Goal: Information Seeking & Learning: Learn about a topic

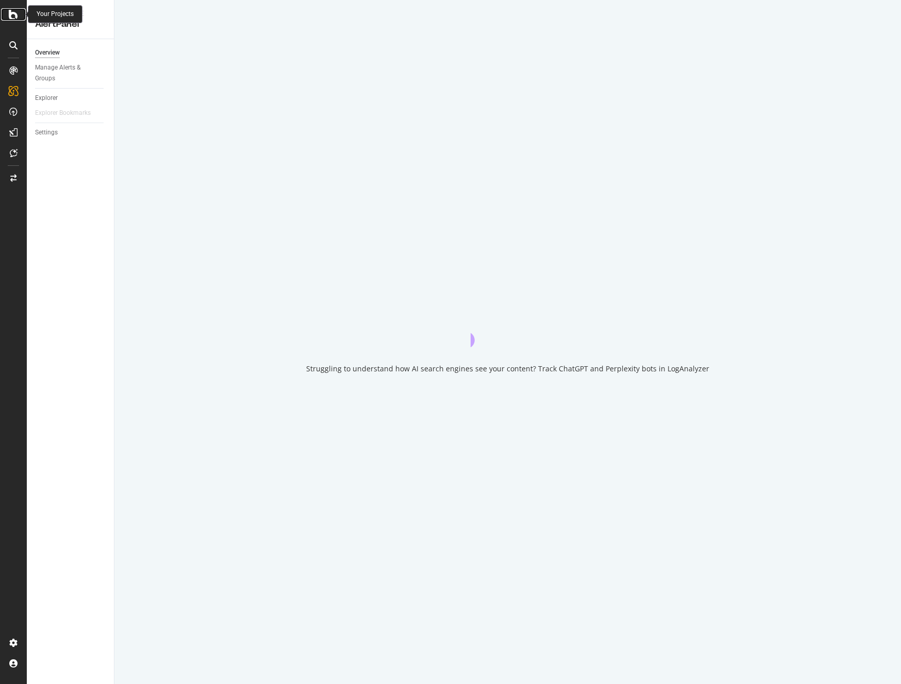
click at [15, 16] on icon at bounding box center [13, 14] width 9 height 12
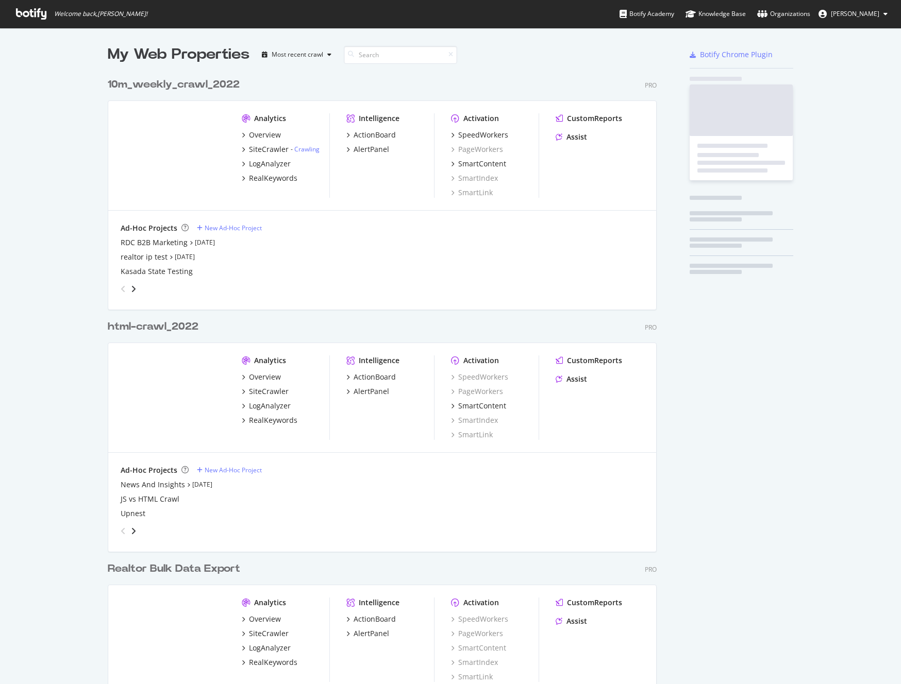
scroll to position [677, 885]
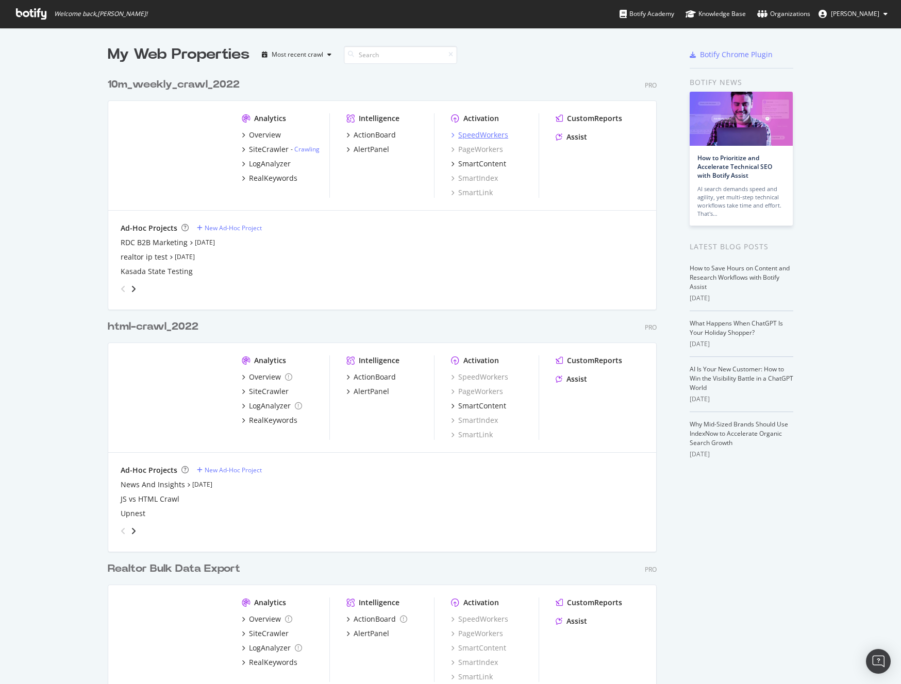
click at [491, 137] on div "SpeedWorkers" at bounding box center [483, 135] width 50 height 10
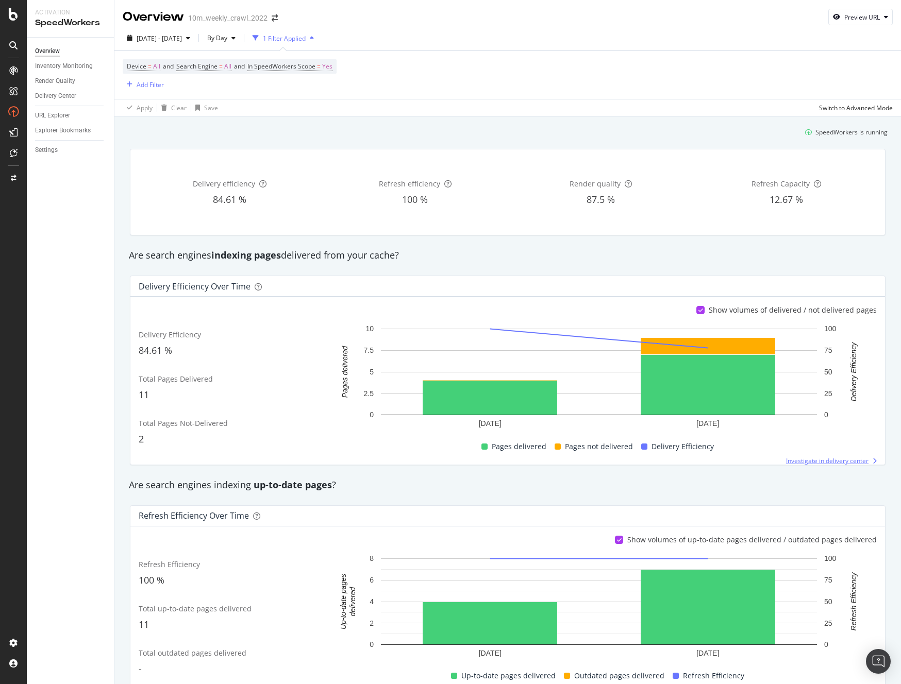
click at [789, 458] on span "Investigate in delivery center" at bounding box center [827, 461] width 82 height 9
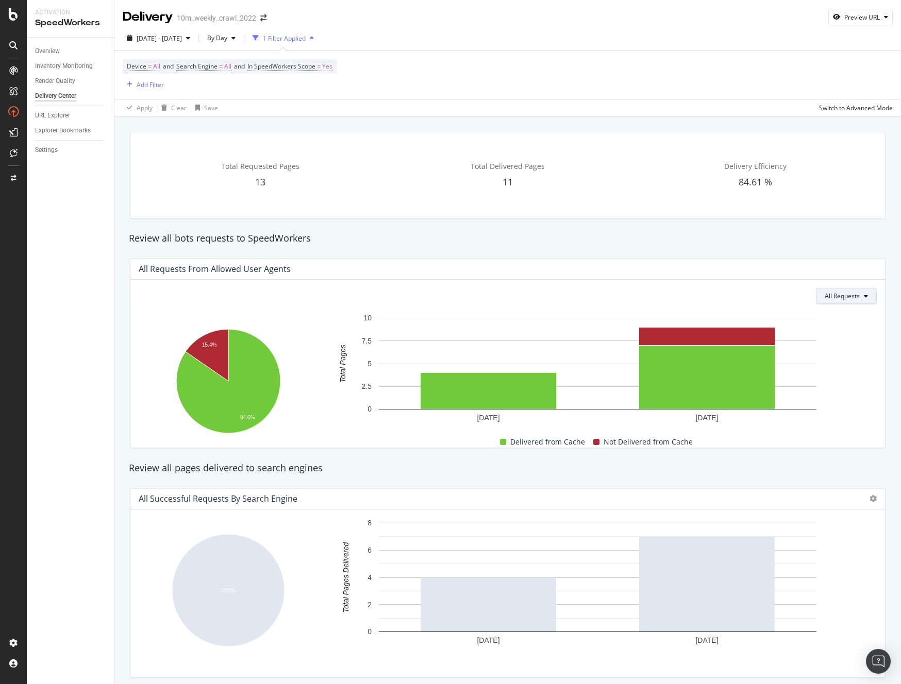
click at [839, 295] on span "All Requests" at bounding box center [842, 296] width 35 height 9
click at [840, 351] on span "Not Delivered" at bounding box center [853, 354] width 40 height 9
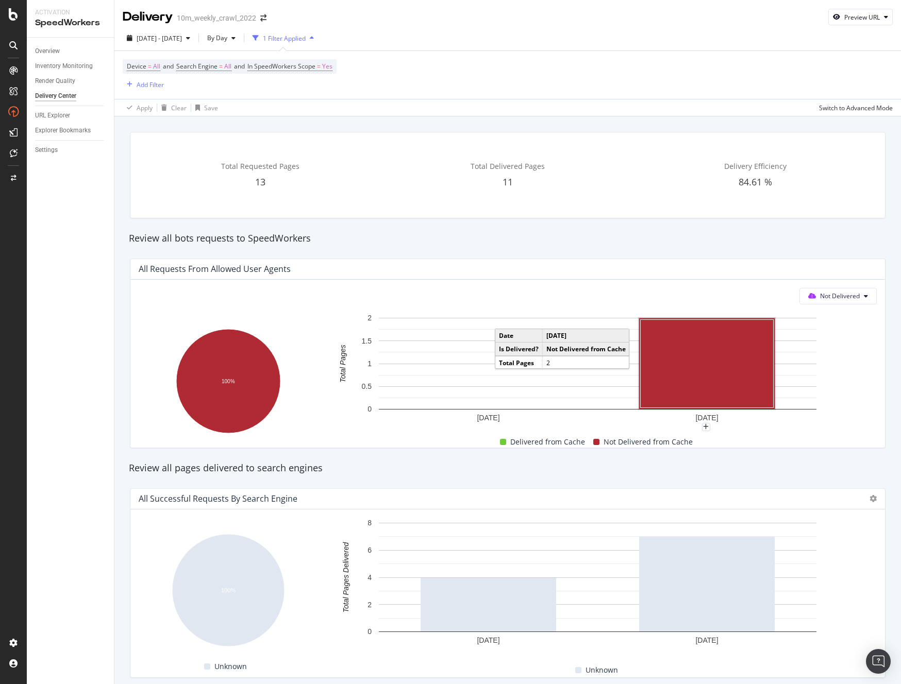
click at [706, 369] on rect "A chart." at bounding box center [707, 364] width 133 height 88
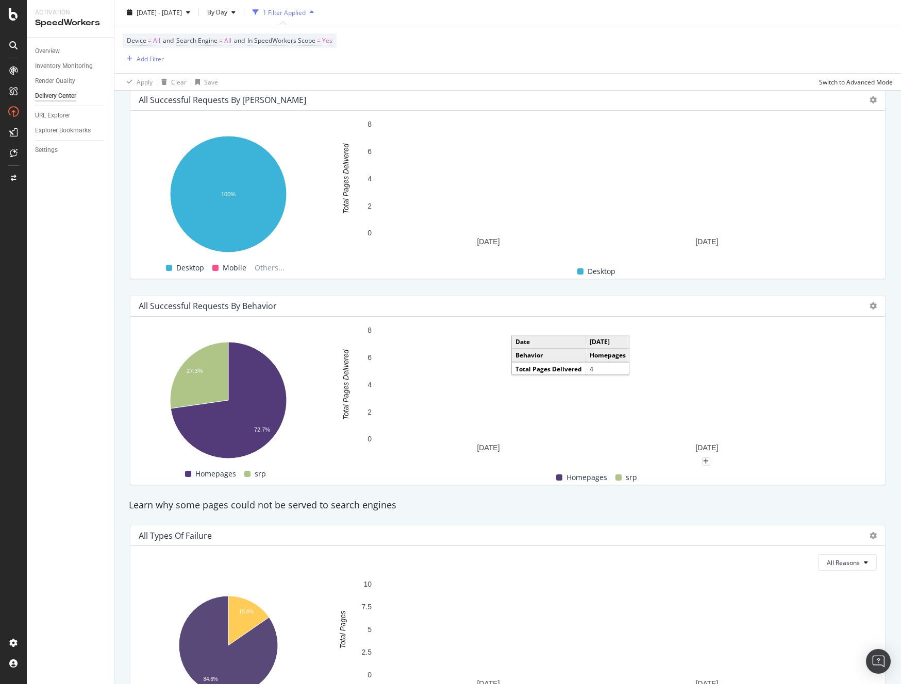
scroll to position [680, 0]
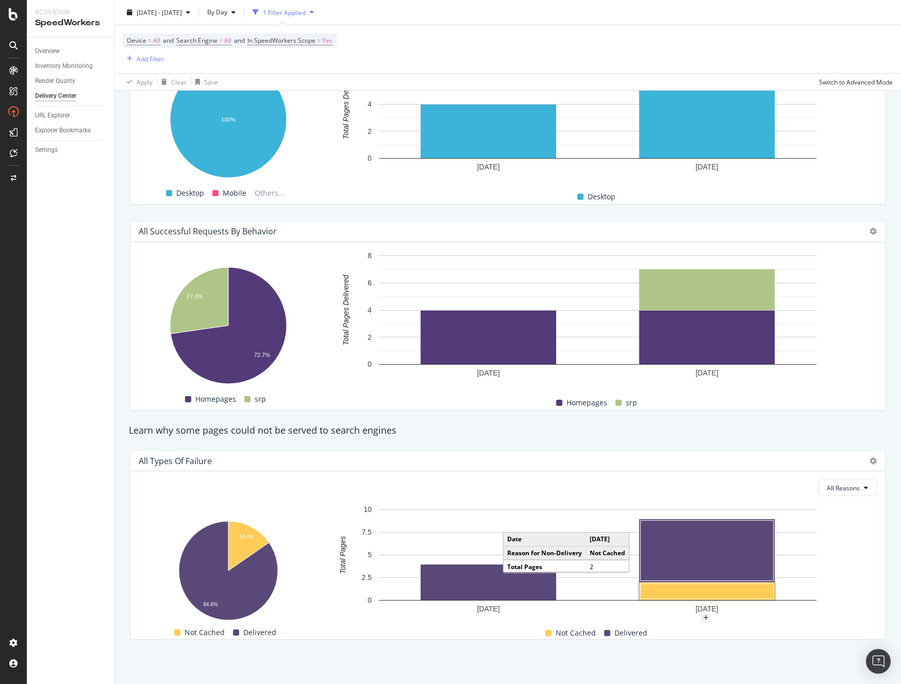
click at [678, 594] on rect "A chart." at bounding box center [707, 591] width 133 height 15
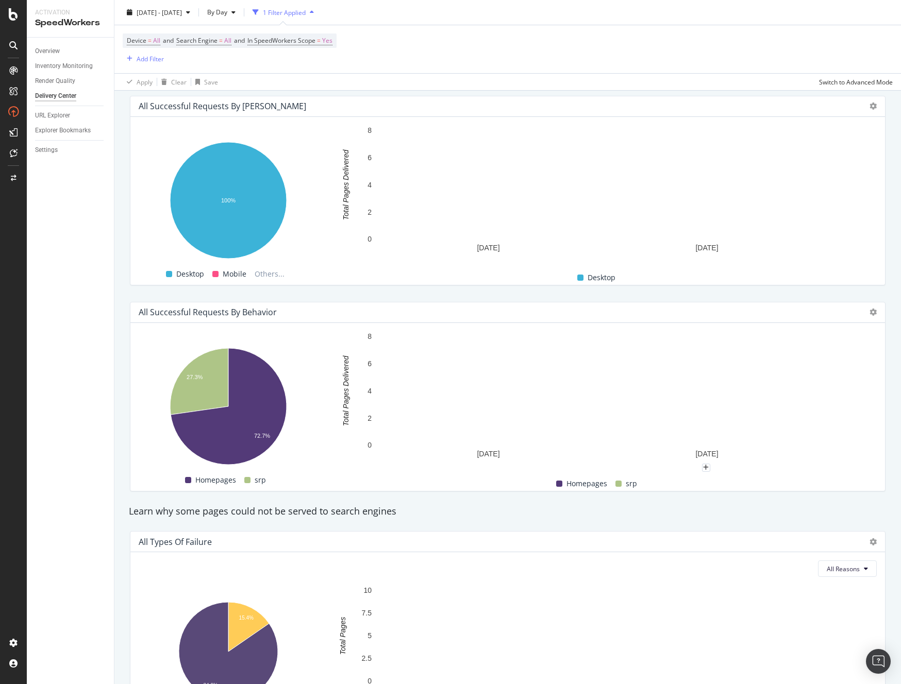
scroll to position [680, 0]
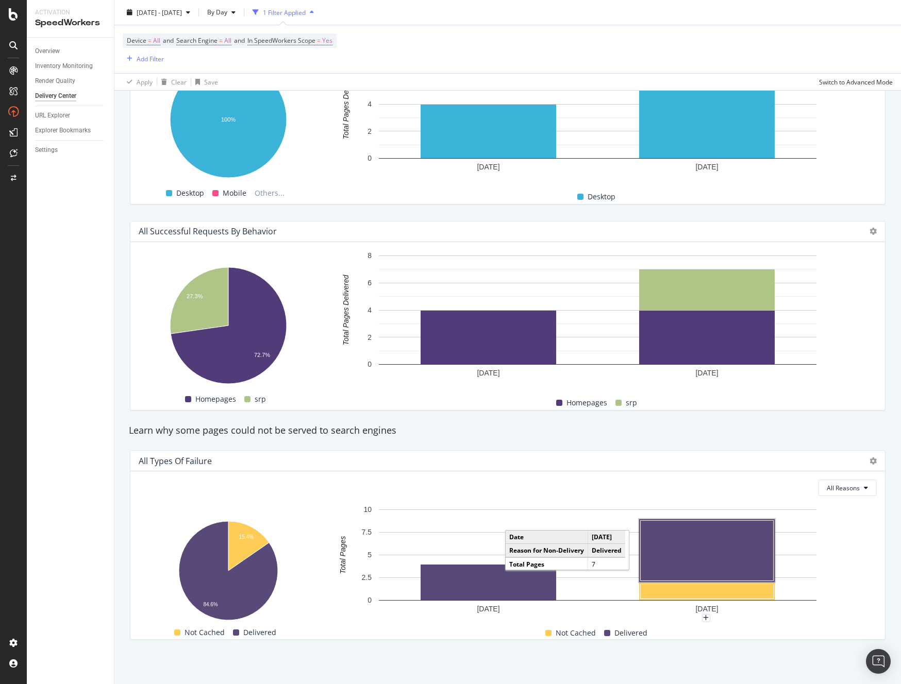
click at [708, 549] on rect "A chart." at bounding box center [707, 551] width 133 height 60
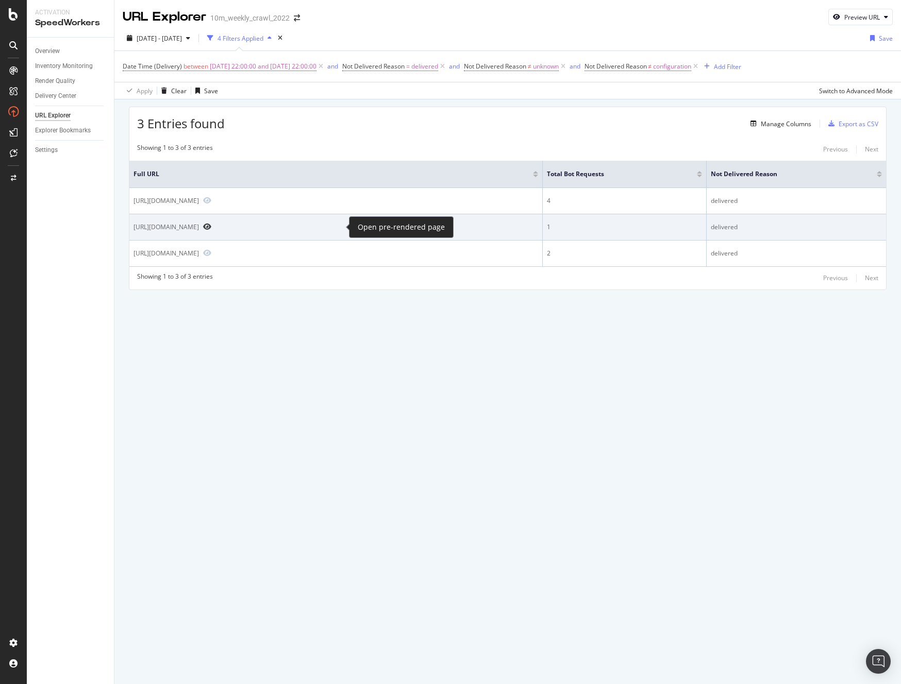
click at [211, 227] on icon "Preview https://www.realtor.com/realestateandhomes-search/Santa-Clara_CA" at bounding box center [207, 226] width 8 height 7
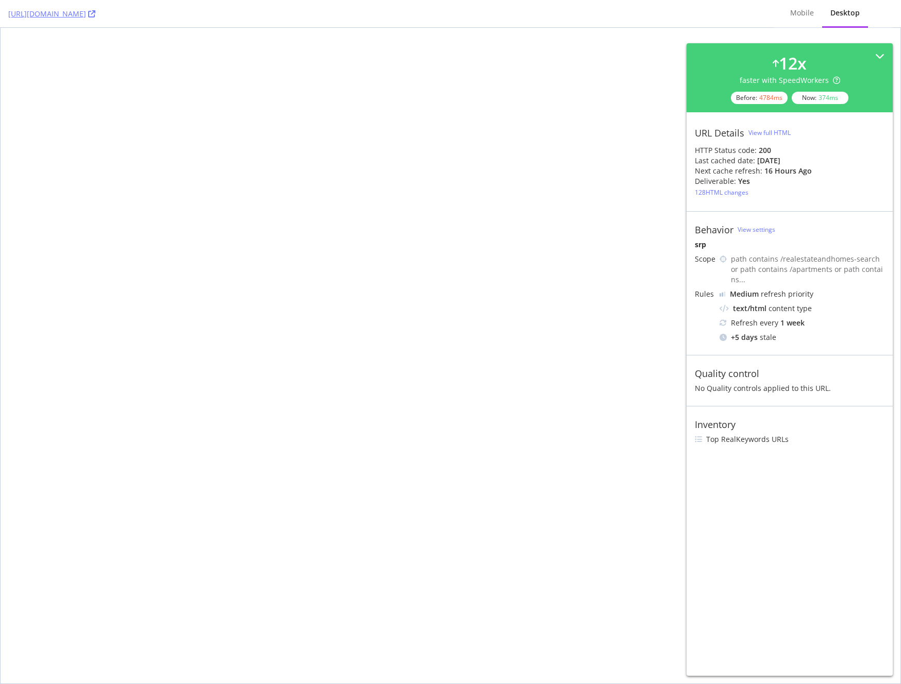
select select "studio"
select select "none"
